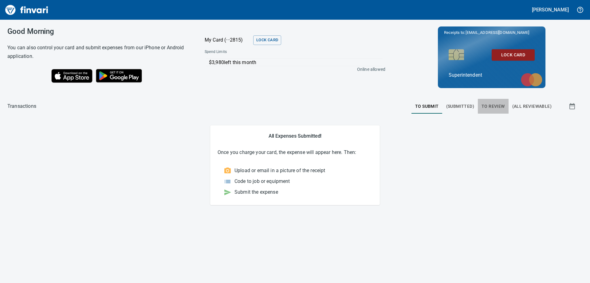
click at [497, 105] on span "To Review" at bounding box center [493, 106] width 23 height 8
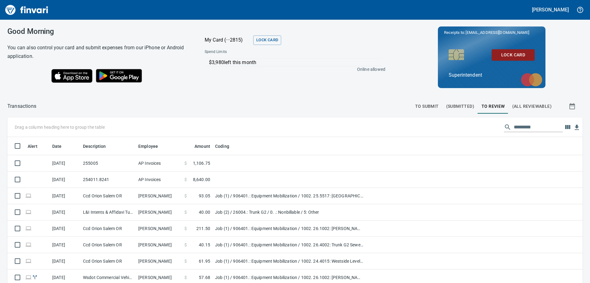
scroll to position [210, 562]
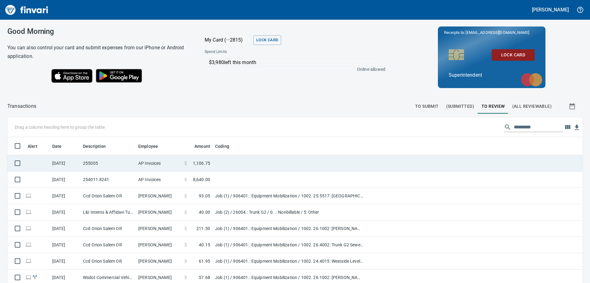
click at [168, 159] on td "AP Invoices" at bounding box center [159, 163] width 46 height 16
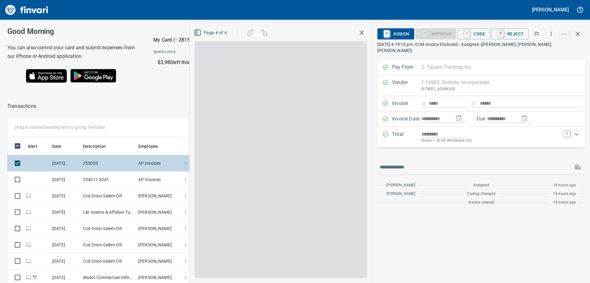
scroll to position [210, 408]
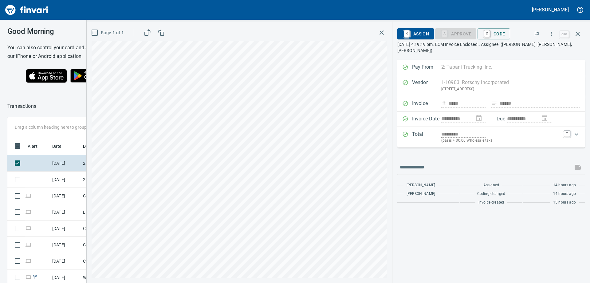
click at [382, 34] on icon "button" at bounding box center [381, 32] width 7 height 7
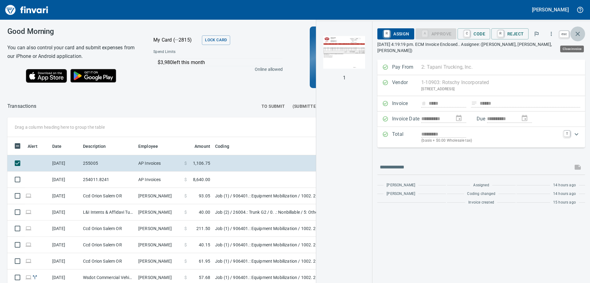
click at [583, 34] on button "button" at bounding box center [578, 33] width 15 height 15
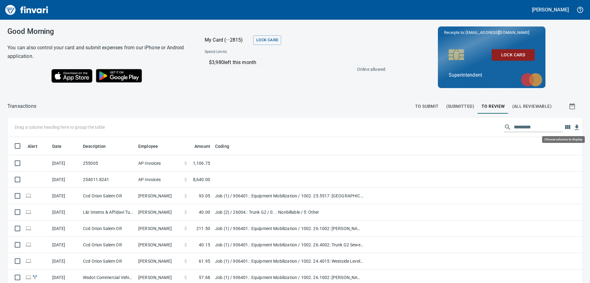
scroll to position [210, 562]
click at [566, 128] on icon "button" at bounding box center [568, 127] width 5 height 4
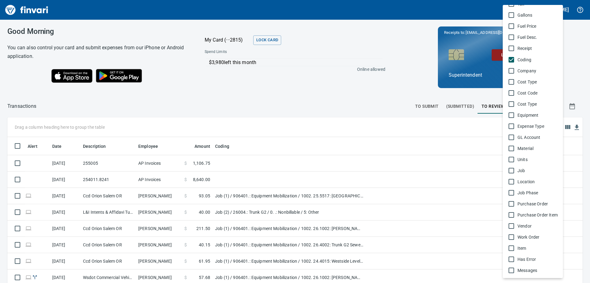
scroll to position [308, 0]
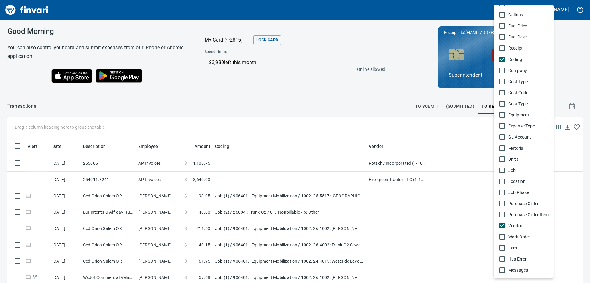
click at [325, 91] on div at bounding box center [295, 141] width 590 height 283
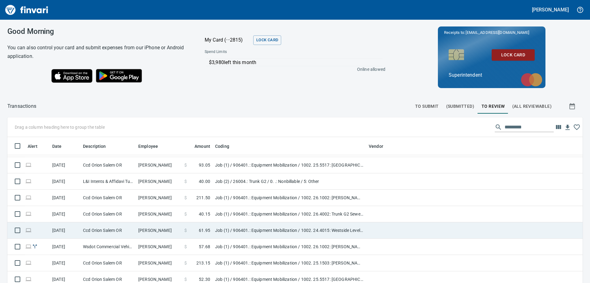
scroll to position [0, 0]
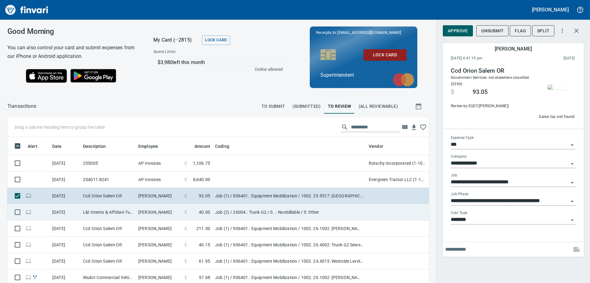
scroll to position [206, 408]
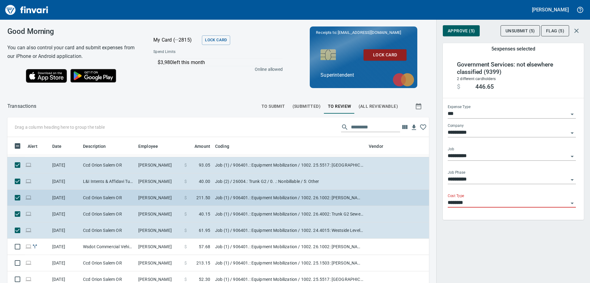
scroll to position [62, 0]
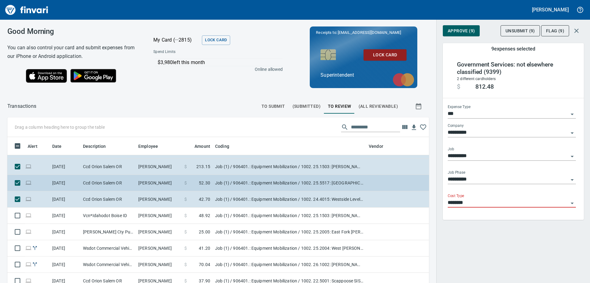
scroll to position [154, 0]
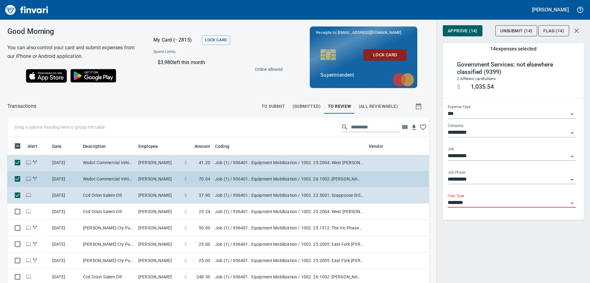
scroll to position [215, 0]
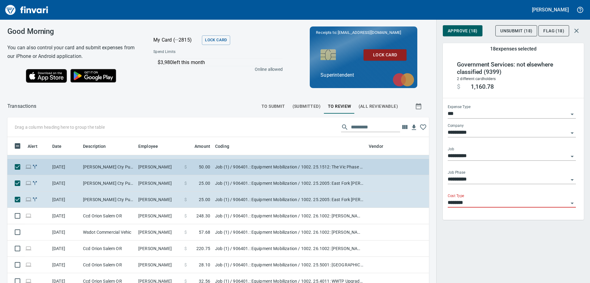
scroll to position [277, 0]
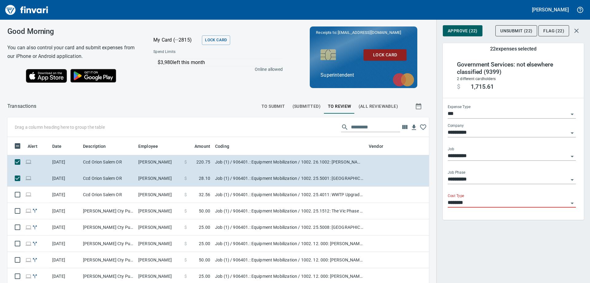
scroll to position [369, 0]
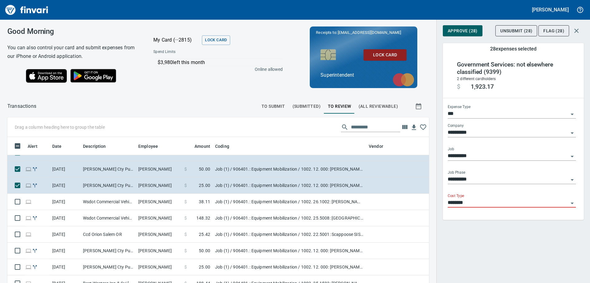
scroll to position [461, 0]
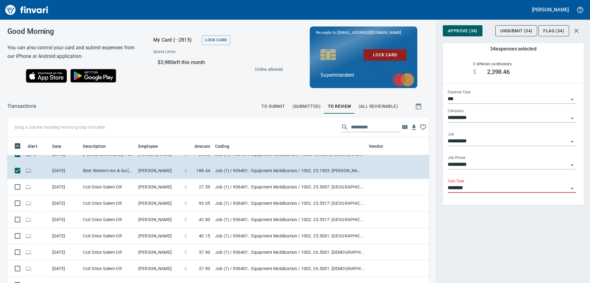
scroll to position [554, 0]
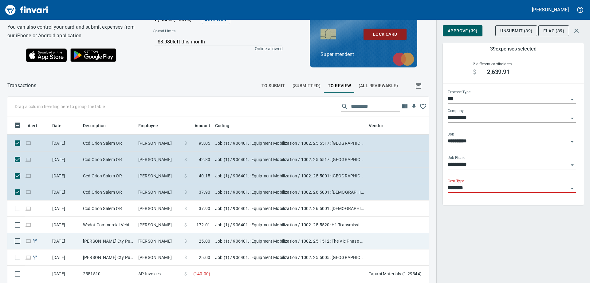
scroll to position [31, 0]
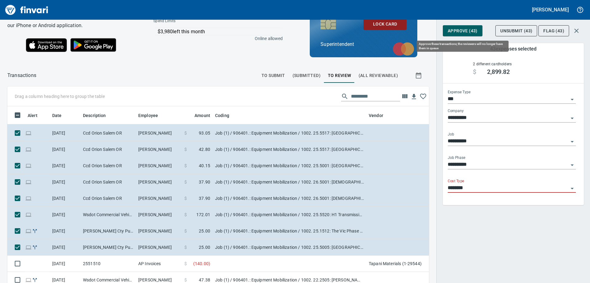
click at [471, 33] on span "Approve (43)" at bounding box center [463, 31] width 30 height 8
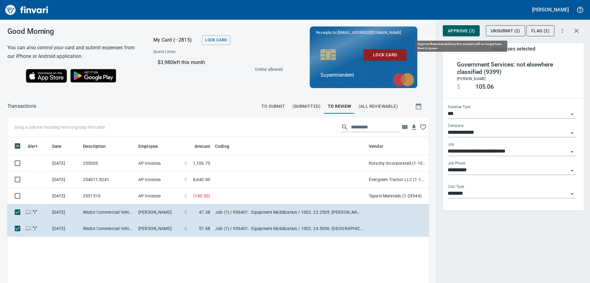
click at [459, 34] on span "Approve (2)" at bounding box center [461, 31] width 27 height 8
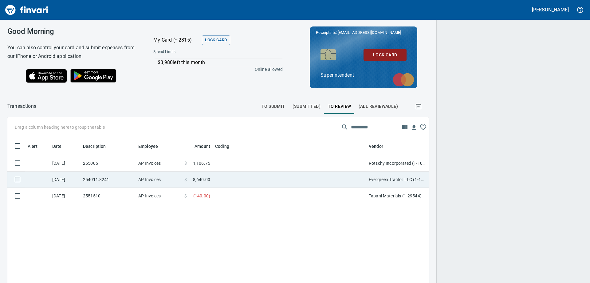
click at [182, 180] on td "$ 8,640.00" at bounding box center [197, 179] width 31 height 16
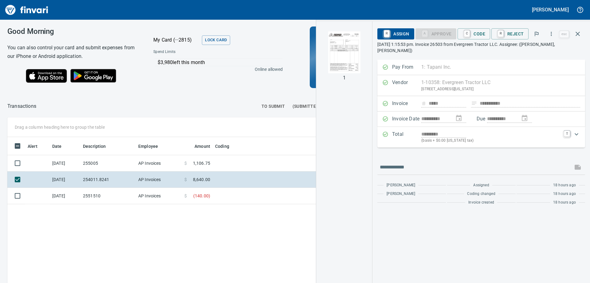
click at [350, 54] on img "button" at bounding box center [345, 52] width 42 height 42
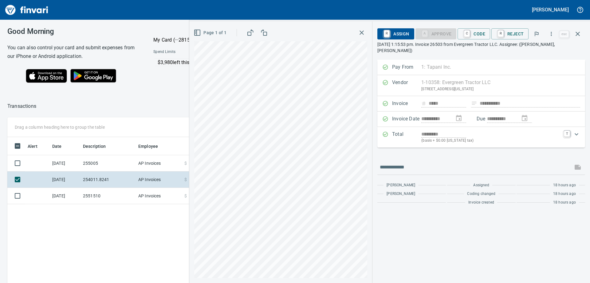
click at [363, 32] on icon "button" at bounding box center [361, 32] width 7 height 7
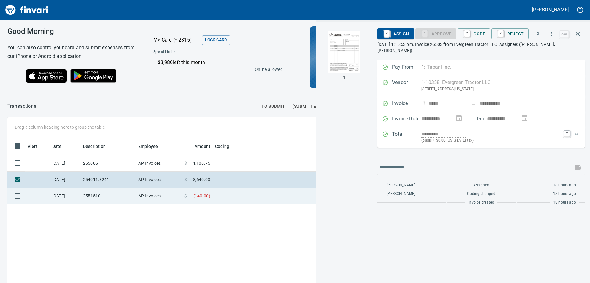
click at [205, 194] on span "( 140.00 )" at bounding box center [201, 196] width 17 height 6
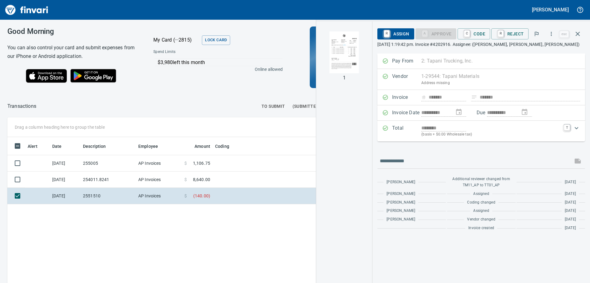
click at [346, 54] on img "button" at bounding box center [345, 52] width 42 height 42
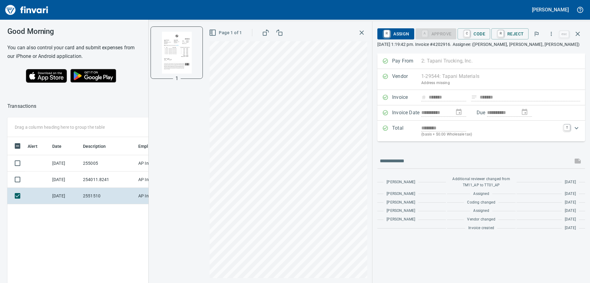
click at [361, 34] on icon "button" at bounding box center [361, 32] width 7 height 7
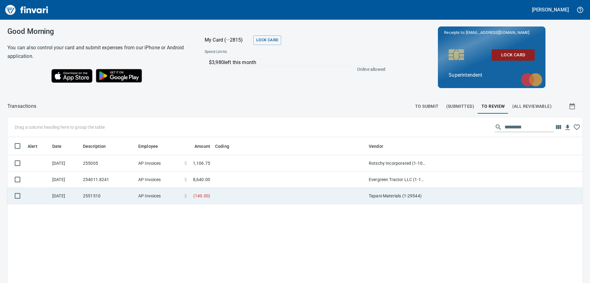
scroll to position [210, 566]
